Goal: Information Seeking & Learning: Learn about a topic

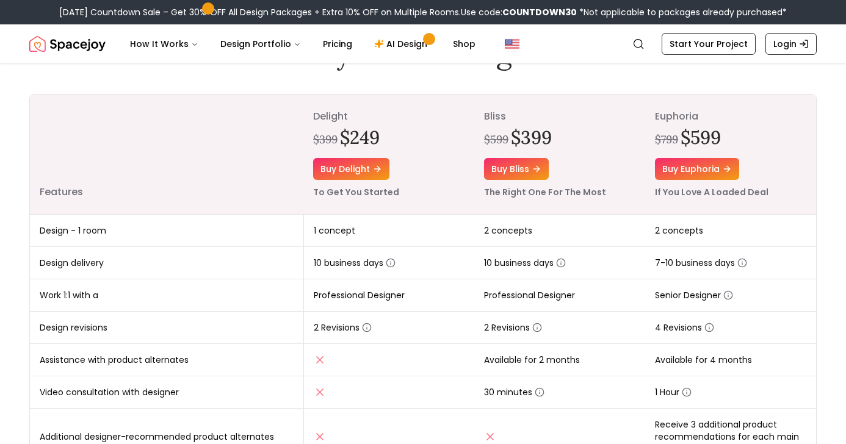
scroll to position [137, 0]
